Goal: Task Accomplishment & Management: Complete application form

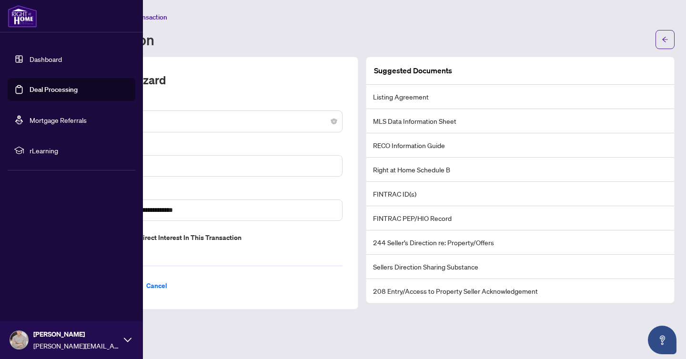
click at [28, 10] on img at bounding box center [23, 16] width 30 height 23
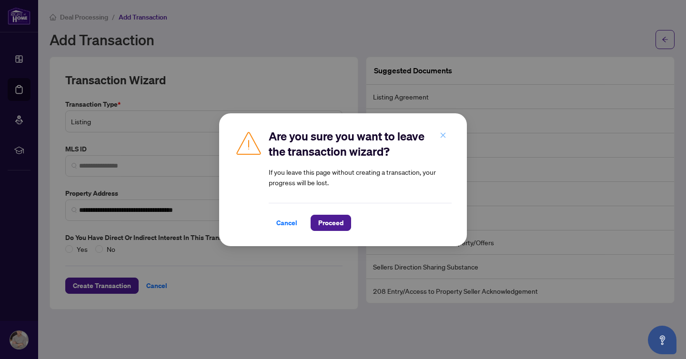
click at [446, 134] on icon "close" at bounding box center [443, 135] width 7 height 7
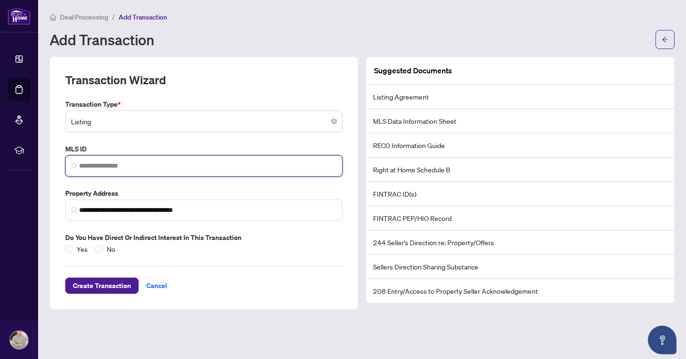
click at [84, 161] on input "search" at bounding box center [207, 166] width 257 height 10
paste input "*********"
type input "*********"
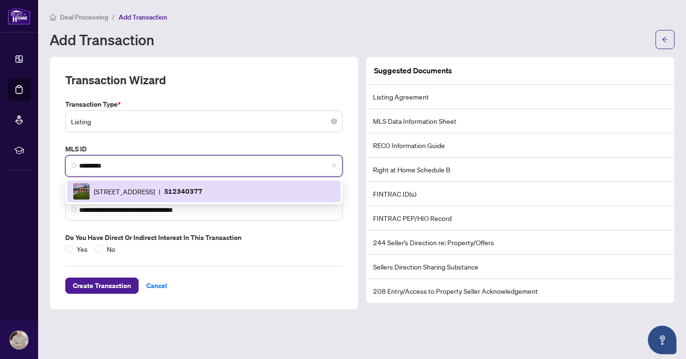
click at [118, 185] on div "[STREET_ADDRESS] | S12340377" at bounding box center [204, 191] width 262 height 17
type input "**********"
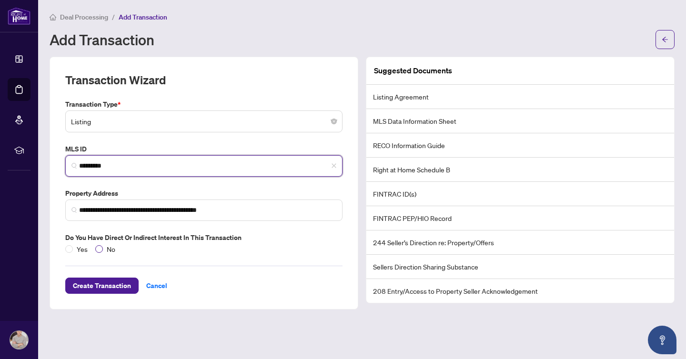
type input "*********"
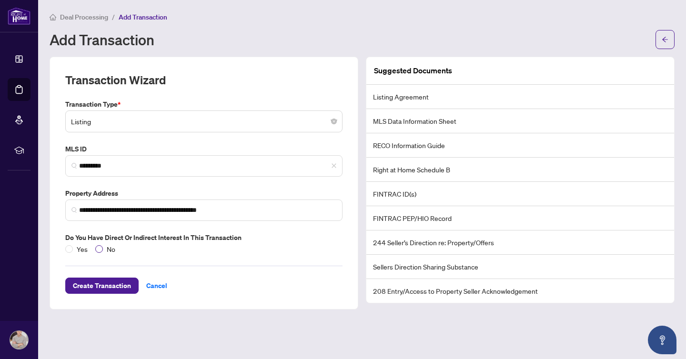
click at [104, 249] on span "No" at bounding box center [111, 249] width 16 height 10
click at [102, 283] on span "Create Transaction" at bounding box center [102, 285] width 58 height 15
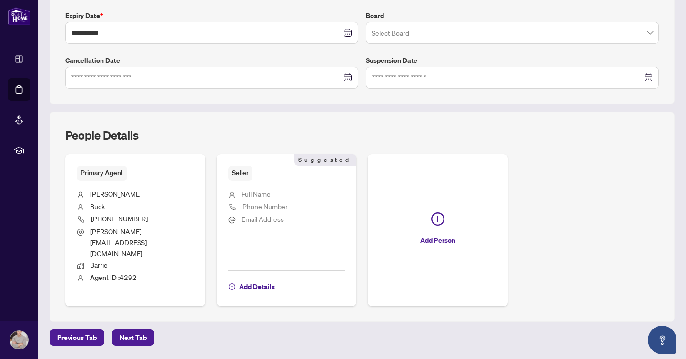
scroll to position [262, 0]
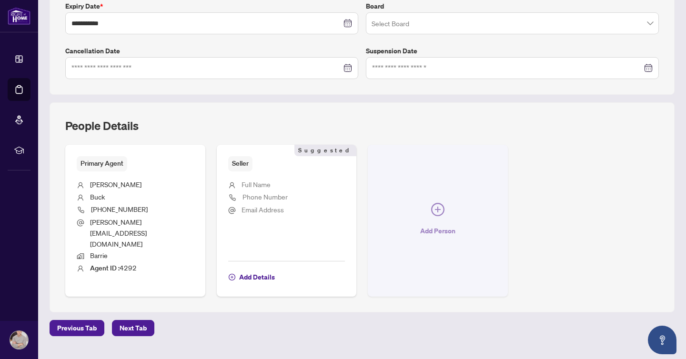
click at [438, 203] on icon "plus-circle" at bounding box center [437, 209] width 13 height 13
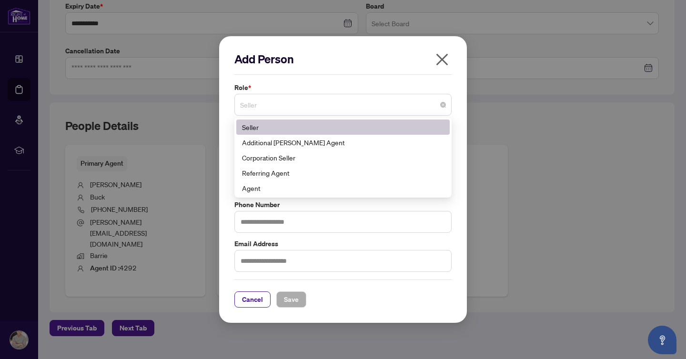
click at [322, 111] on span "Seller" at bounding box center [343, 105] width 206 height 18
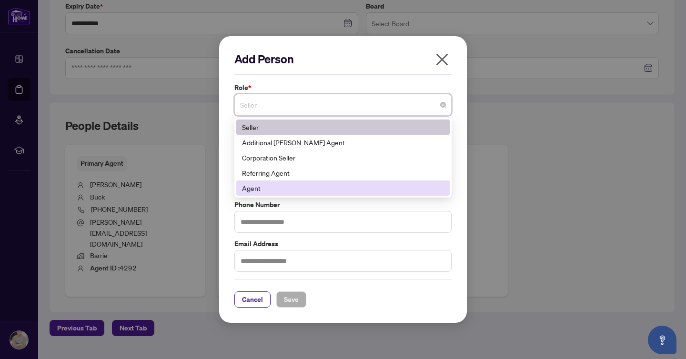
click at [302, 188] on div "Agent" at bounding box center [343, 188] width 202 height 10
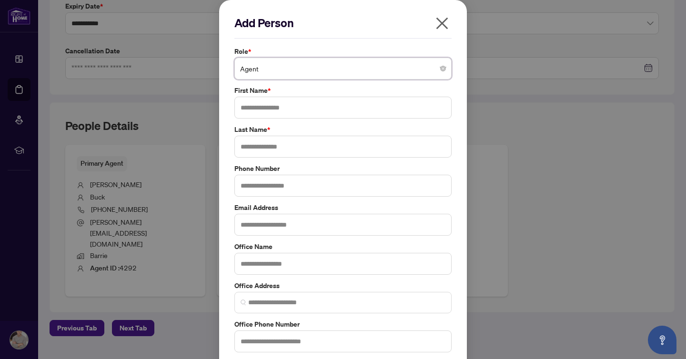
click at [278, 71] on span "Agent" at bounding box center [343, 69] width 206 height 18
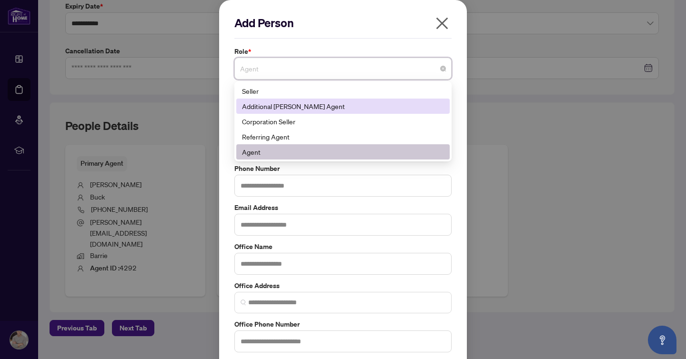
click at [276, 110] on div "Additional [PERSON_NAME] Agent" at bounding box center [343, 106] width 202 height 10
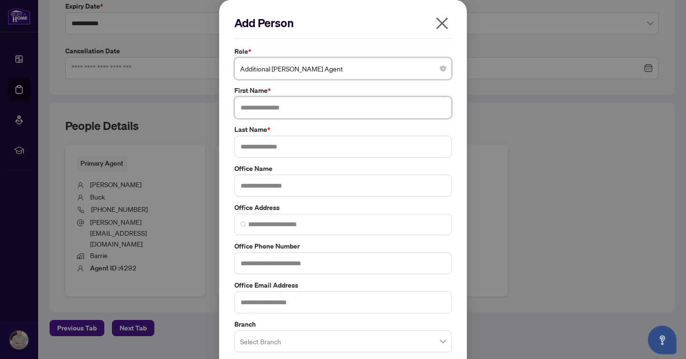
click at [267, 104] on input "text" at bounding box center [342, 108] width 217 height 22
type input "****"
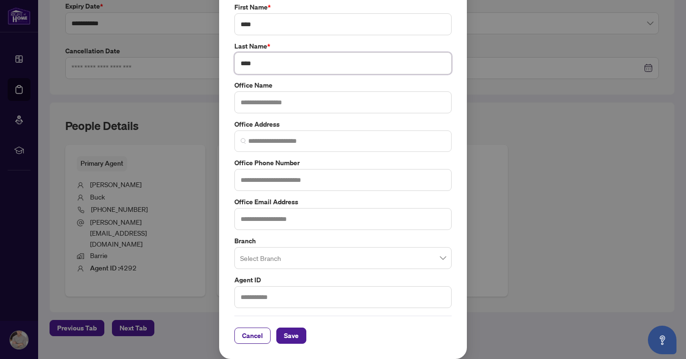
type input "****"
click at [291, 344] on div "Add Person Role * Additional [PERSON_NAME] Agent 1 10 141 Seller Additional [PE…" at bounding box center [343, 138] width 248 height 443
click at [292, 336] on span "Save" at bounding box center [291, 335] width 15 height 15
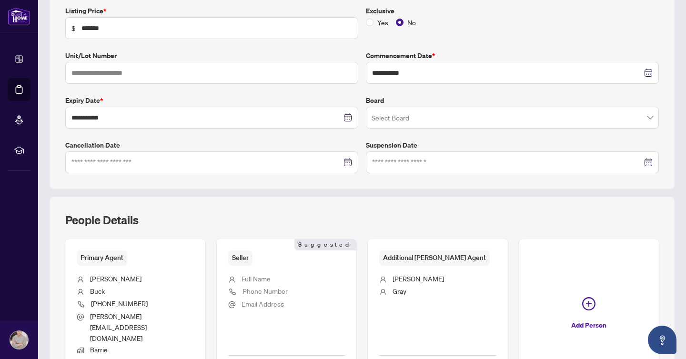
scroll to position [262, 0]
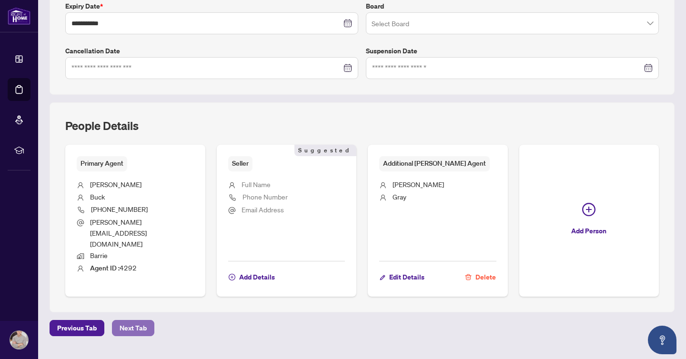
click at [141, 321] on span "Next Tab" at bounding box center [133, 328] width 27 height 15
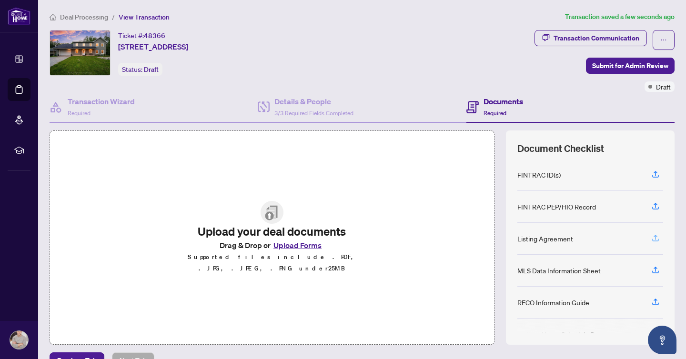
click at [656, 237] on icon "button" at bounding box center [656, 237] width 4 height 5
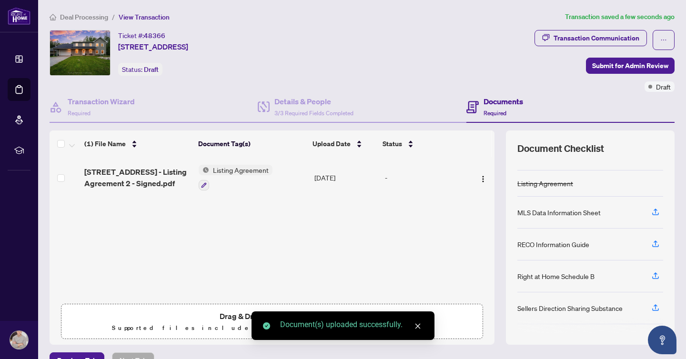
scroll to position [55, 0]
click at [651, 209] on button "button" at bounding box center [655, 210] width 15 height 16
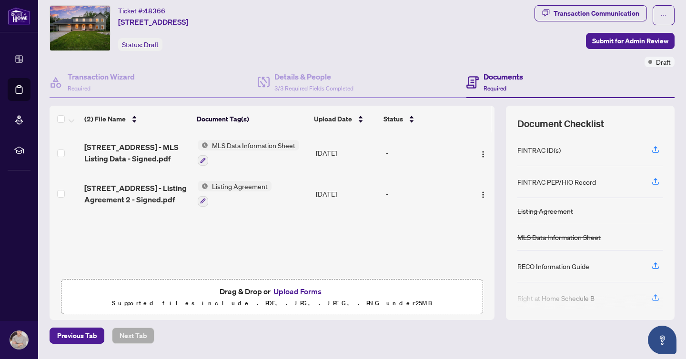
scroll to position [56, 0]
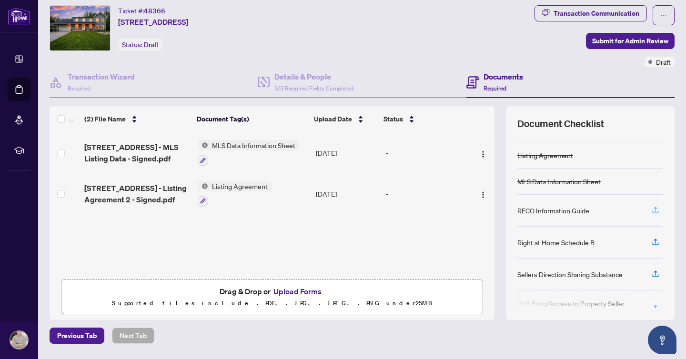
click at [659, 207] on icon "button" at bounding box center [656, 210] width 9 height 9
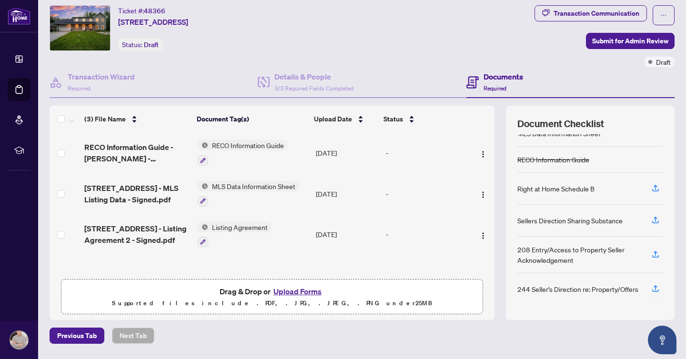
scroll to position [0, 0]
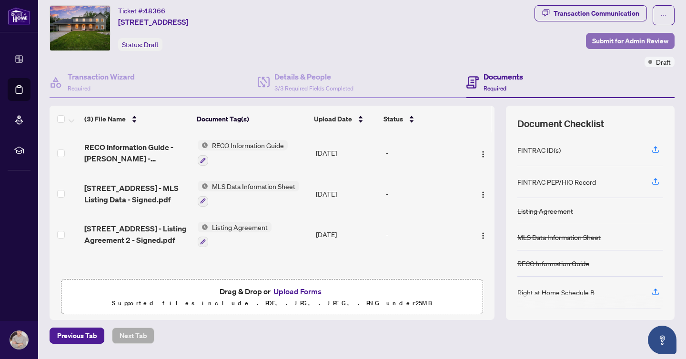
click at [610, 46] on span "Submit for Admin Review" at bounding box center [630, 40] width 76 height 15
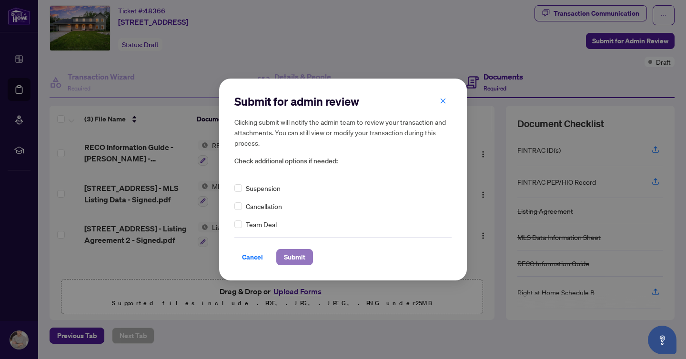
click at [300, 257] on span "Submit" at bounding box center [294, 257] width 21 height 15
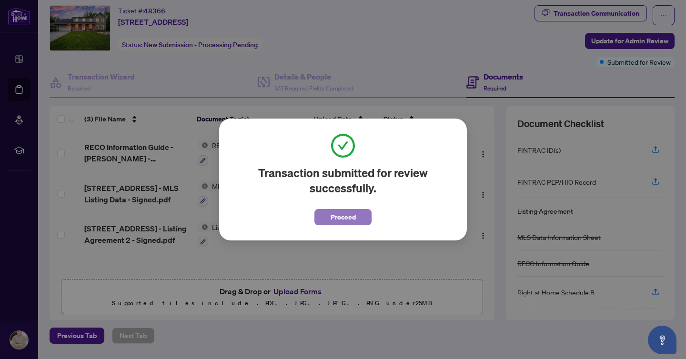
click at [336, 224] on span "Proceed" at bounding box center [343, 217] width 25 height 15
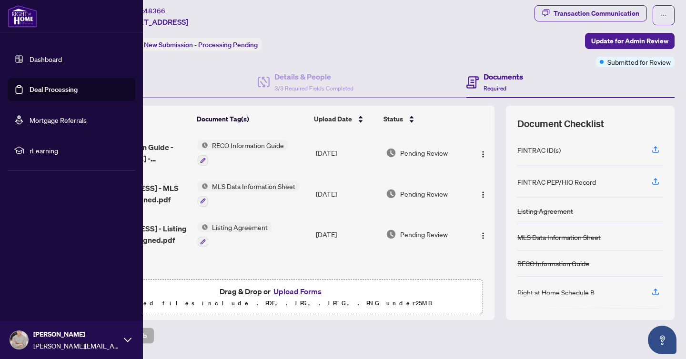
click at [15, 18] on img at bounding box center [23, 16] width 30 height 23
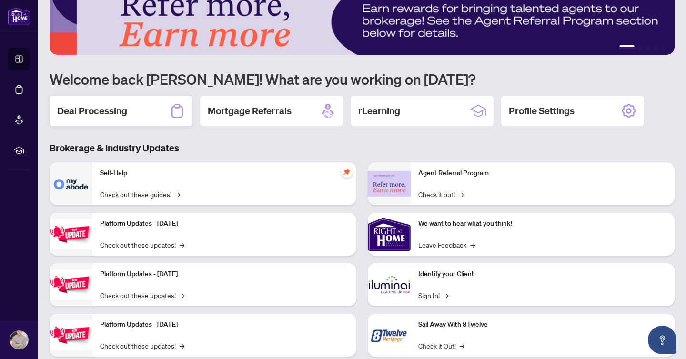
click at [154, 116] on div "Deal Processing" at bounding box center [121, 111] width 143 height 31
